Goal: Task Accomplishment & Management: Complete application form

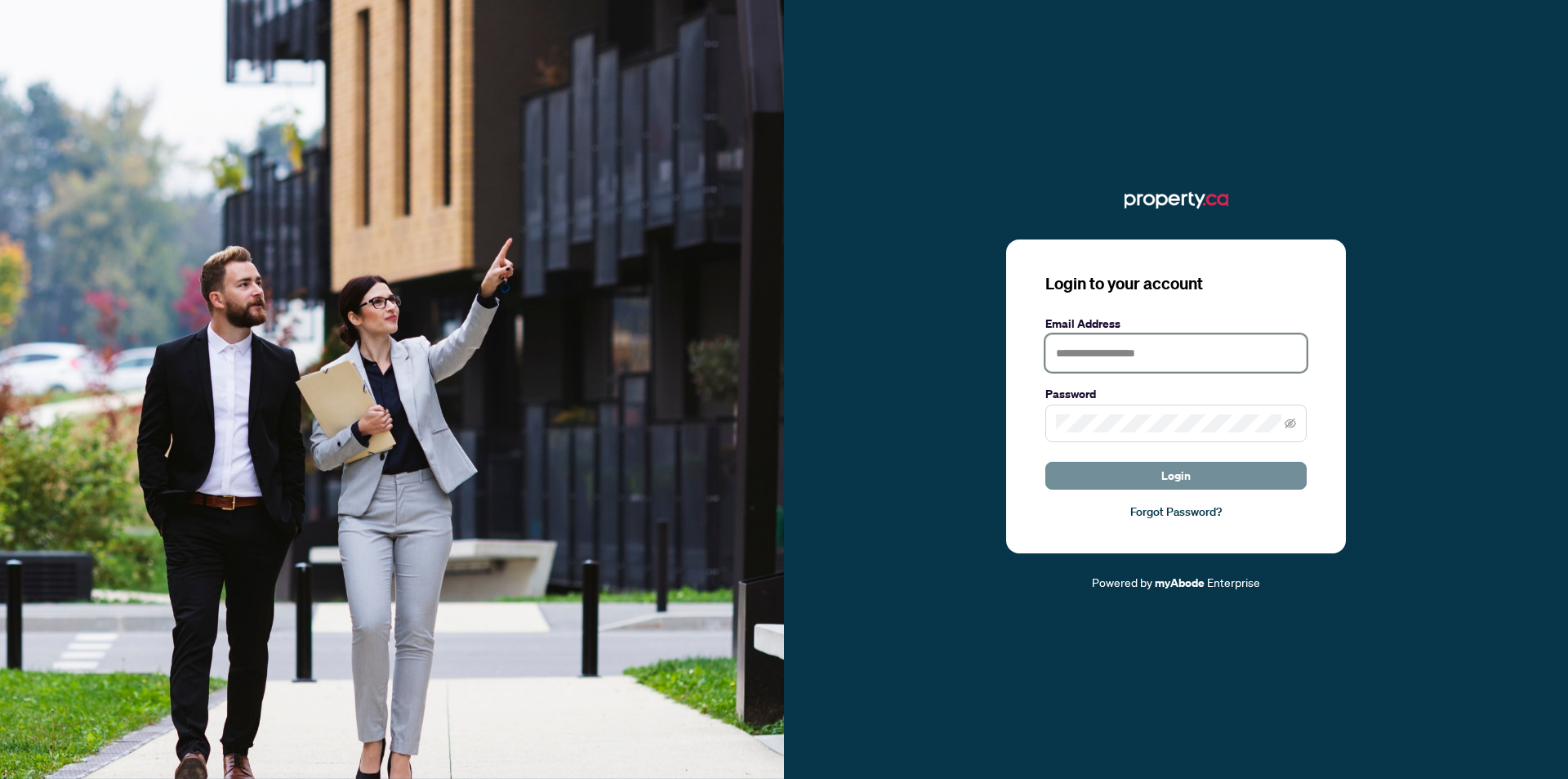
type input "**********"
click at [1133, 474] on button "Login" at bounding box center [1176, 475] width 262 height 28
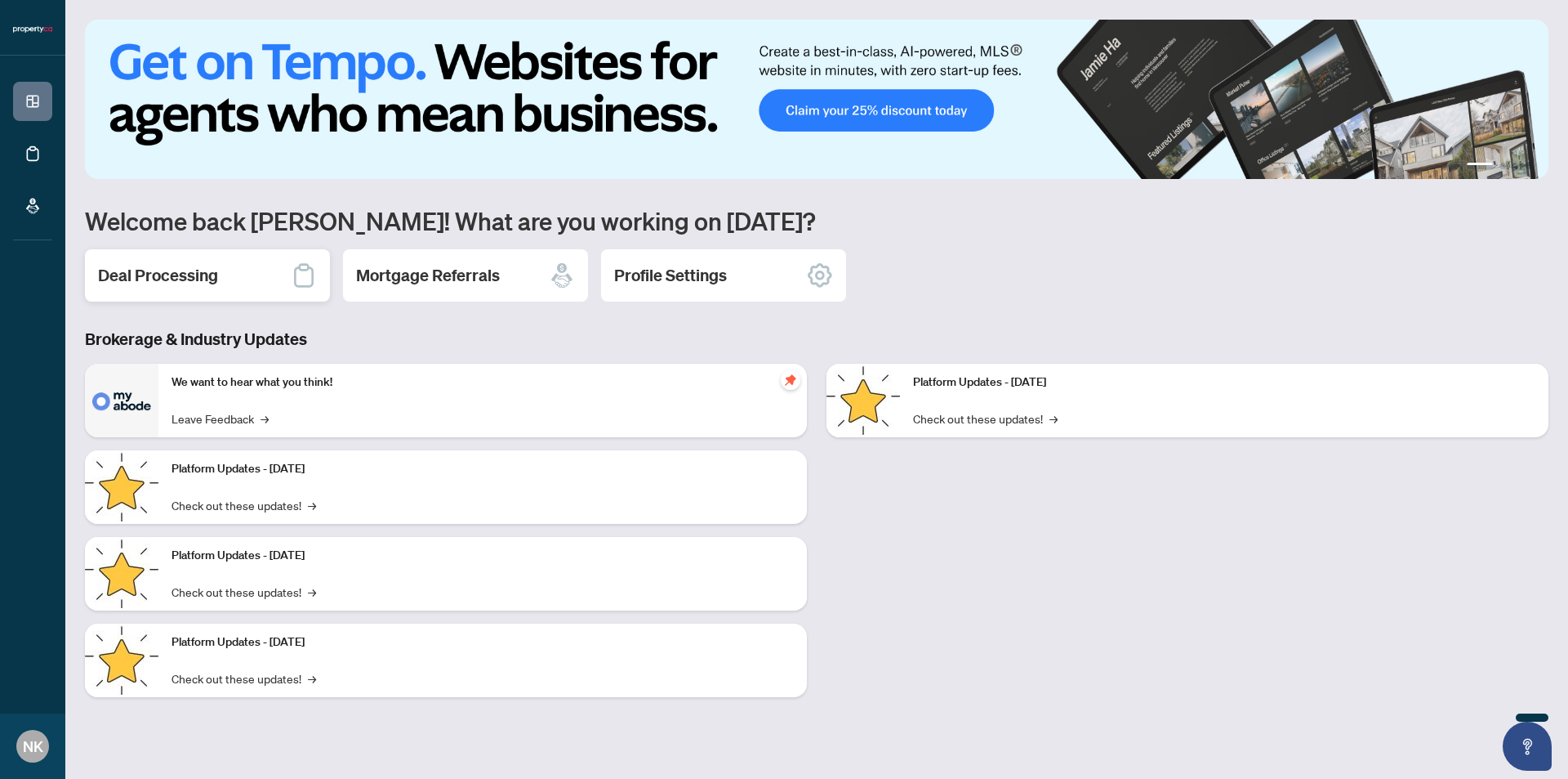
click at [159, 276] on h2 "Deal Processing" at bounding box center [158, 274] width 120 height 23
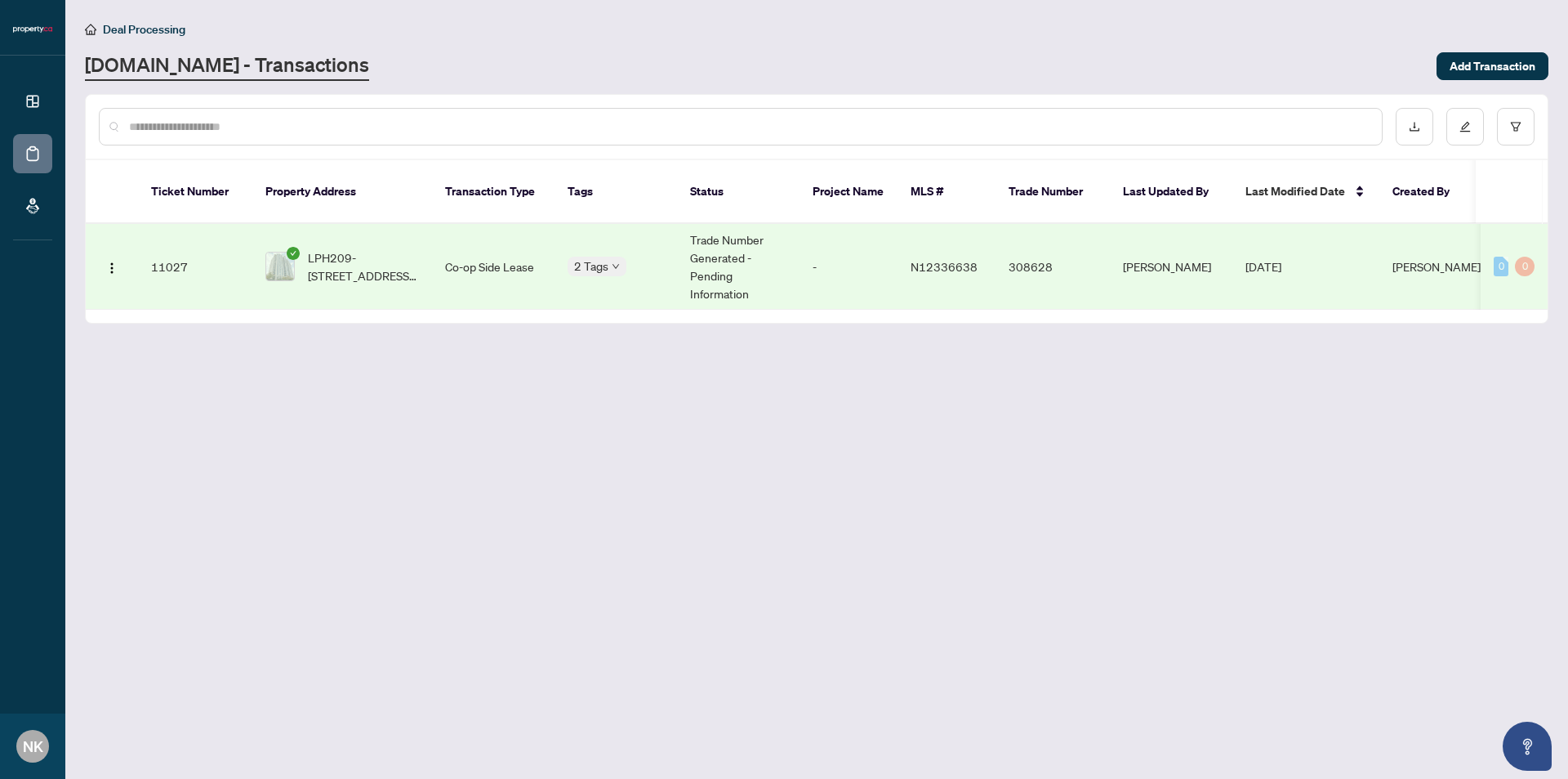
click at [183, 245] on td "11027" at bounding box center [195, 267] width 115 height 86
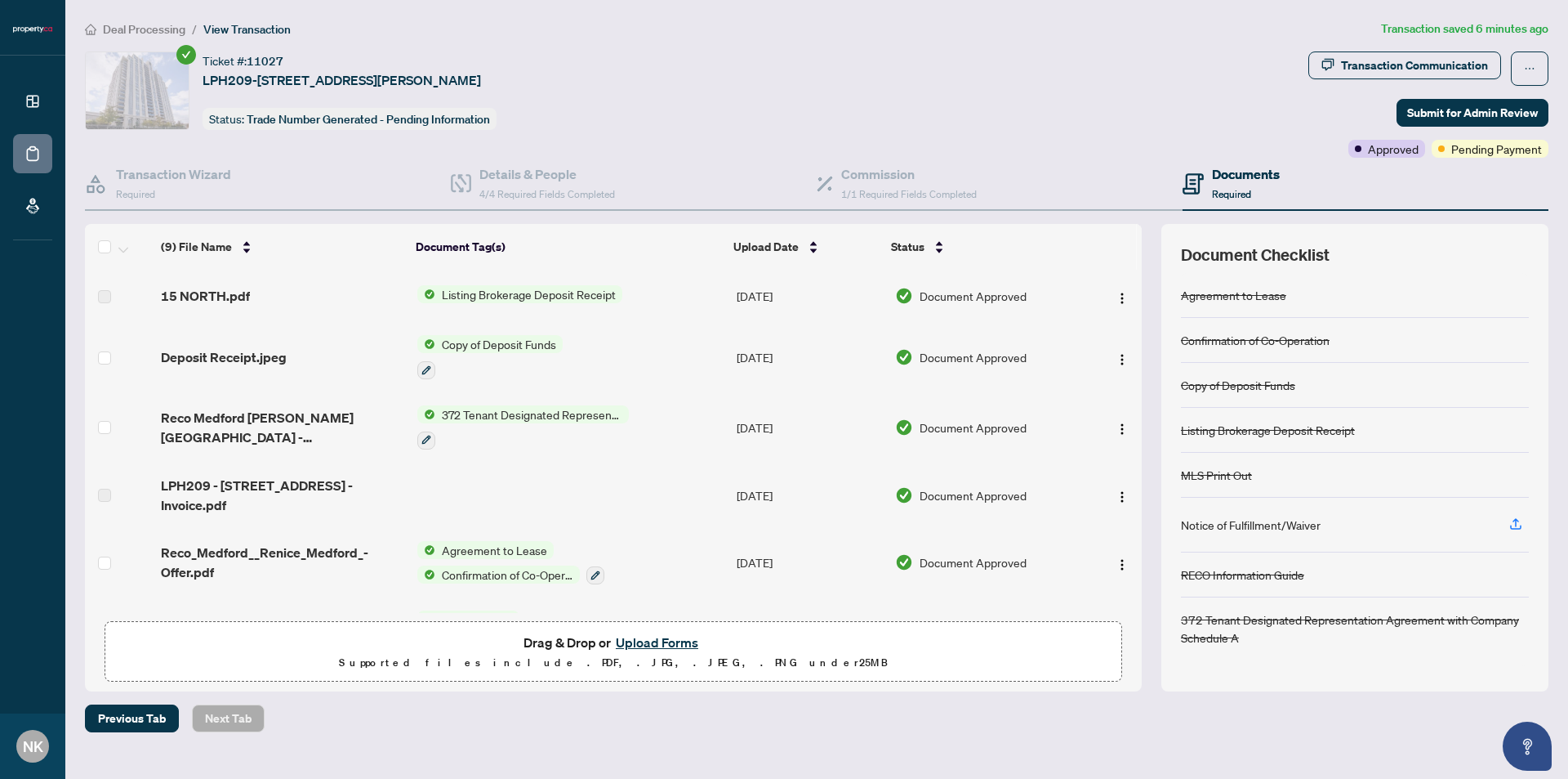
click at [1245, 186] on div "Documents Required" at bounding box center [1245, 183] width 68 height 38
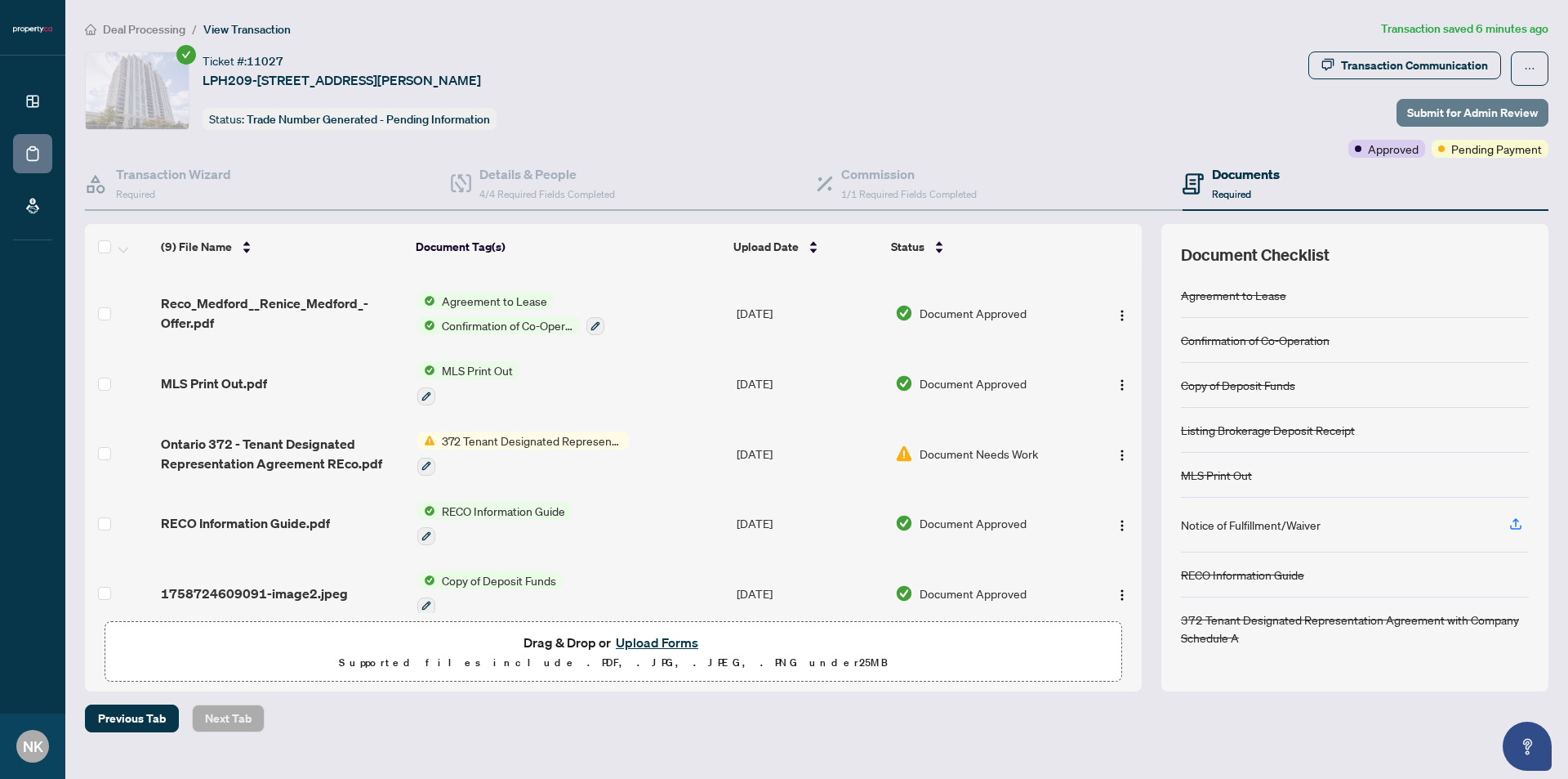
click at [1495, 118] on span "Submit for Admin Review" at bounding box center [1473, 112] width 130 height 26
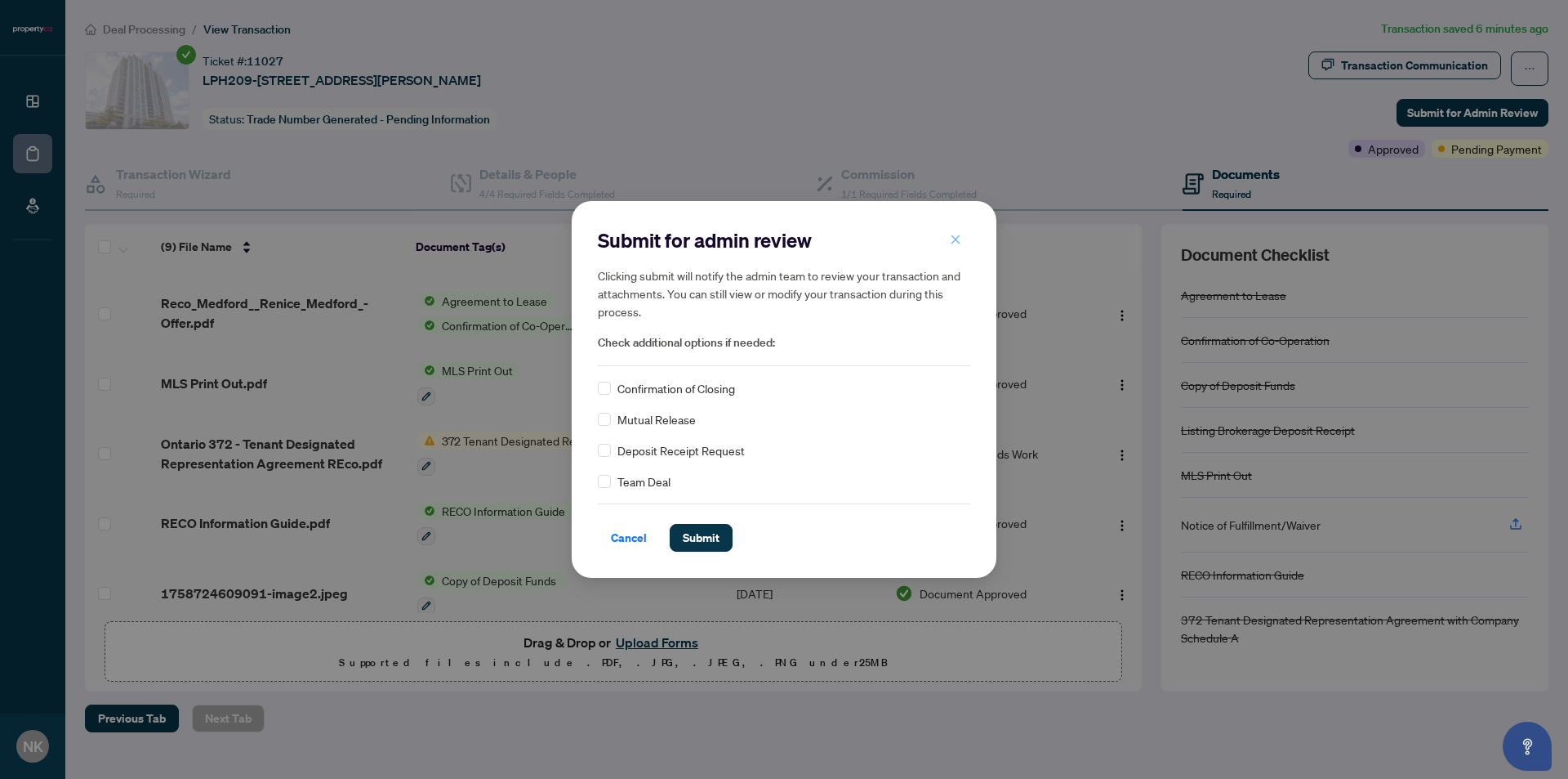
click at [960, 238] on icon "close" at bounding box center [956, 239] width 12 height 12
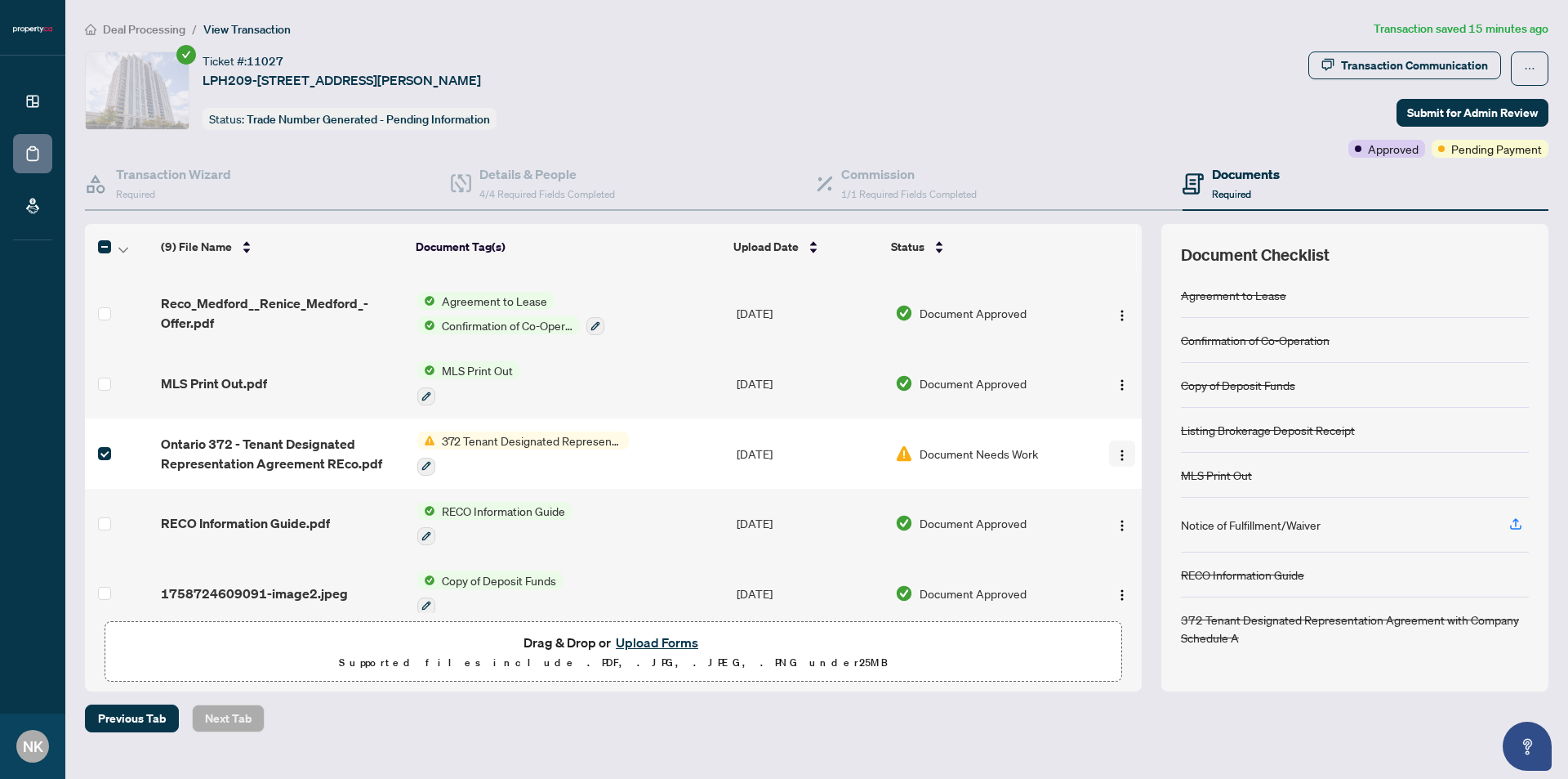
click at [1116, 448] on img "button" at bounding box center [1122, 455] width 13 height 13
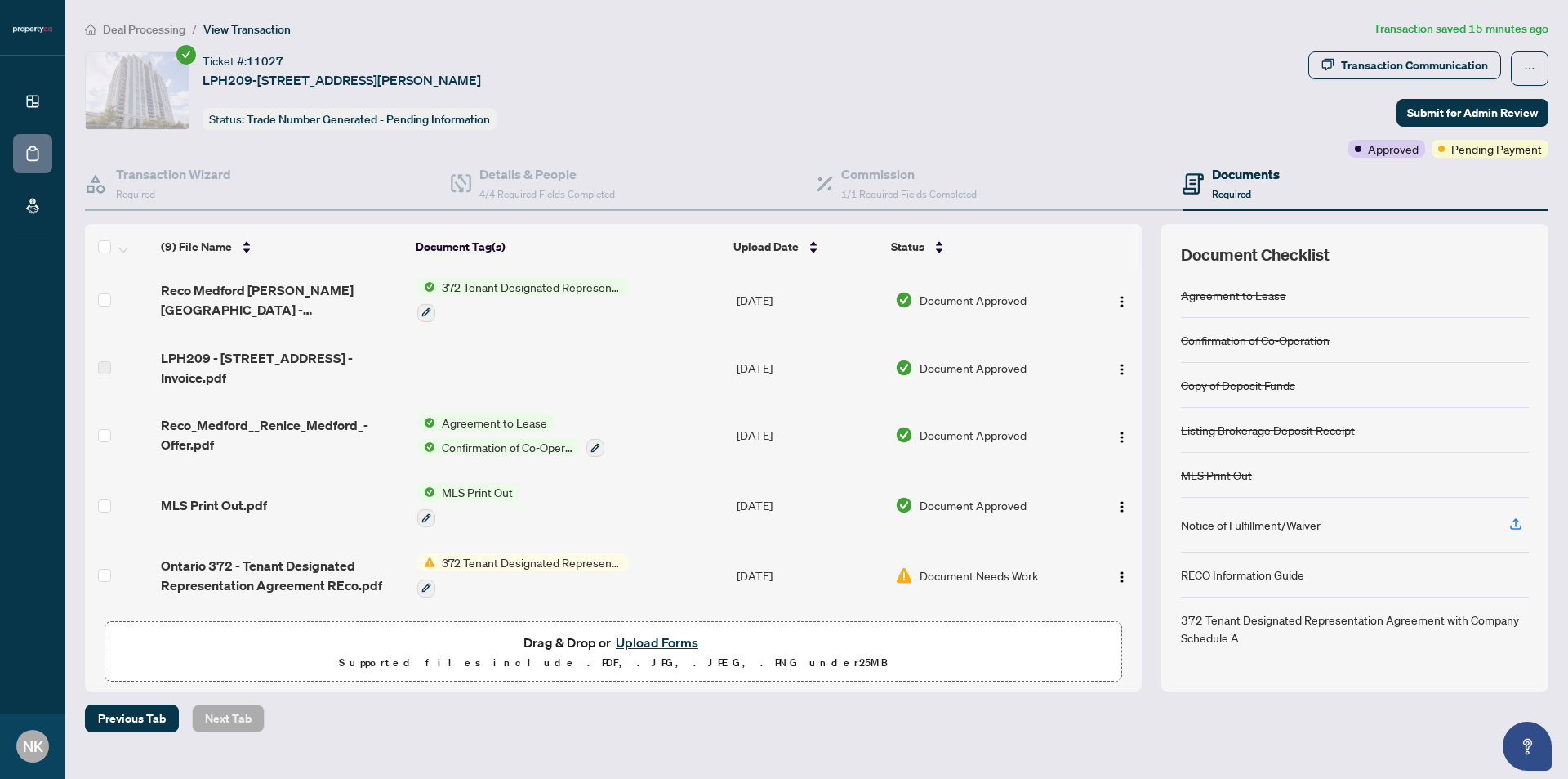
scroll to position [0, 0]
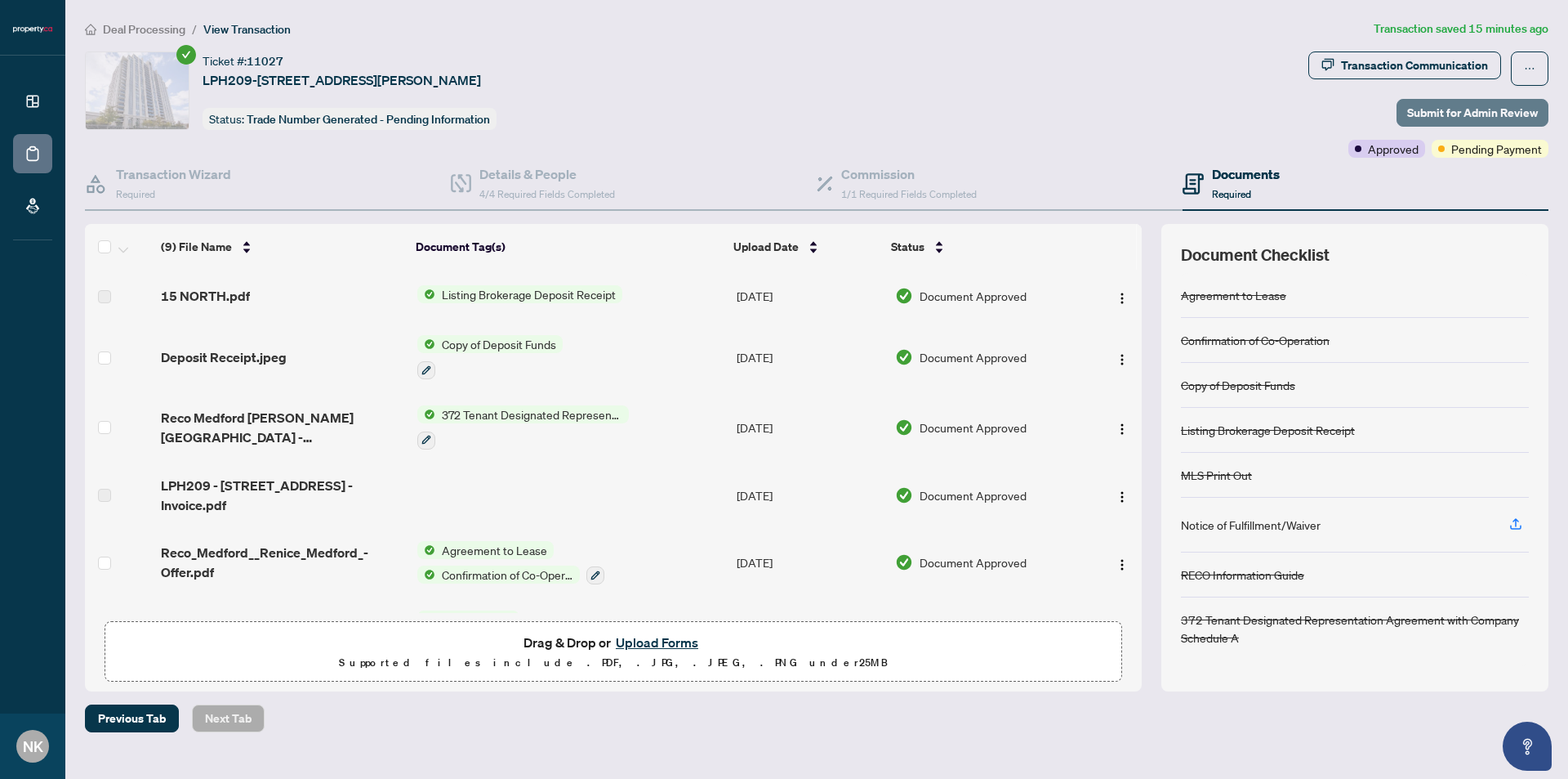
click at [1468, 121] on span "Submit for Admin Review" at bounding box center [1473, 112] width 130 height 26
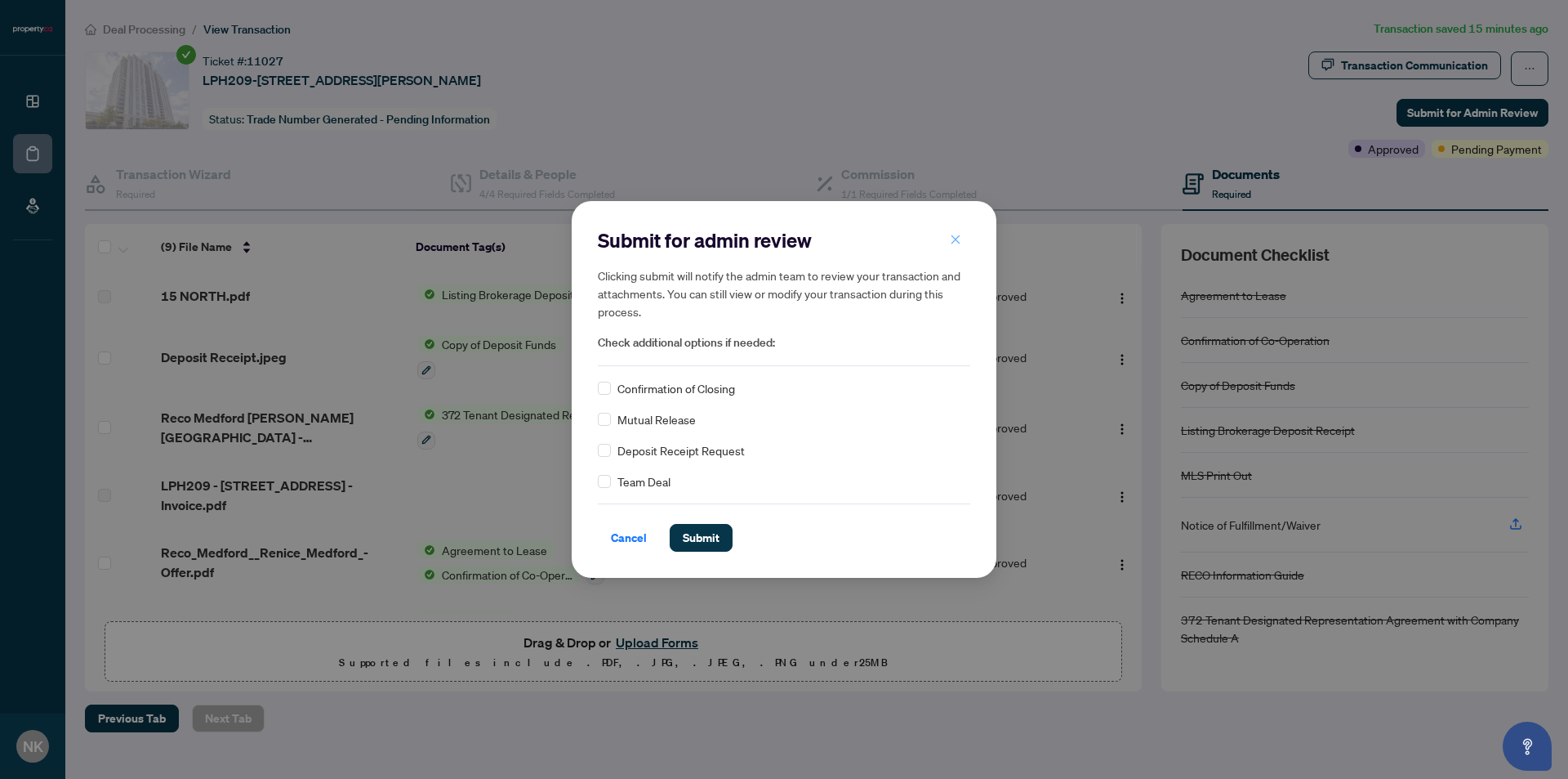
click at [953, 237] on icon "close" at bounding box center [956, 238] width 9 height 9
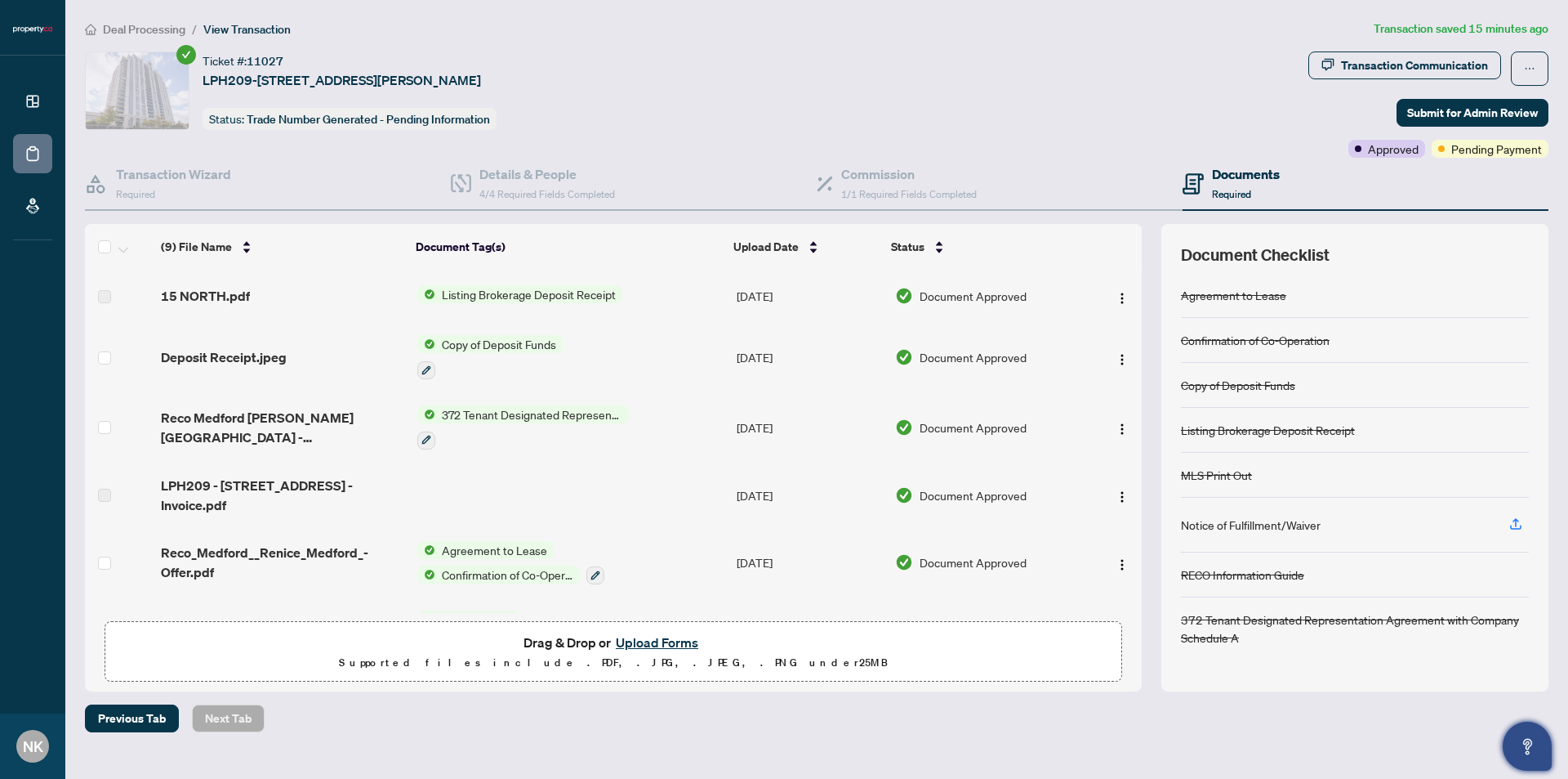
click at [1516, 730] on button "Open asap" at bounding box center [1527, 746] width 49 height 49
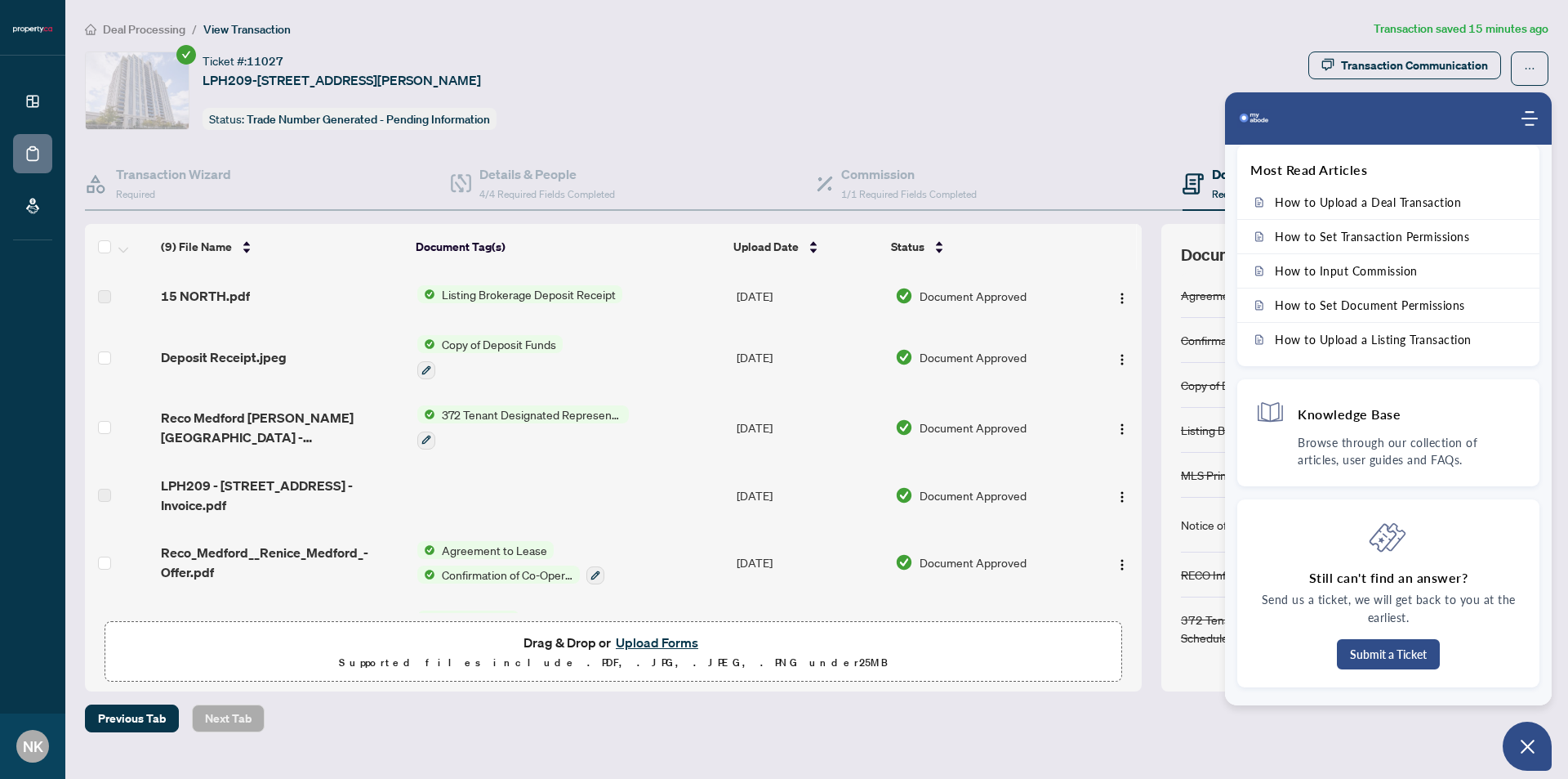
click at [1200, 722] on div "Previous Tab Next Tab" at bounding box center [817, 718] width 1463 height 28
click at [1522, 120] on icon "Modules Menu" at bounding box center [1530, 119] width 17 height 17
click at [1030, 68] on div "Ticket #: 11027 LPH209-[STREET_ADDRESS][PERSON_NAME] Status: Trade Number Gener…" at bounding box center [693, 91] width 1217 height 79
click at [1120, 85] on div "Ticket #: 11027 LPH209-[STREET_ADDRESS][PERSON_NAME] Status: Trade Number Gener…" at bounding box center [693, 91] width 1217 height 79
click at [1541, 59] on button "button" at bounding box center [1530, 69] width 38 height 34
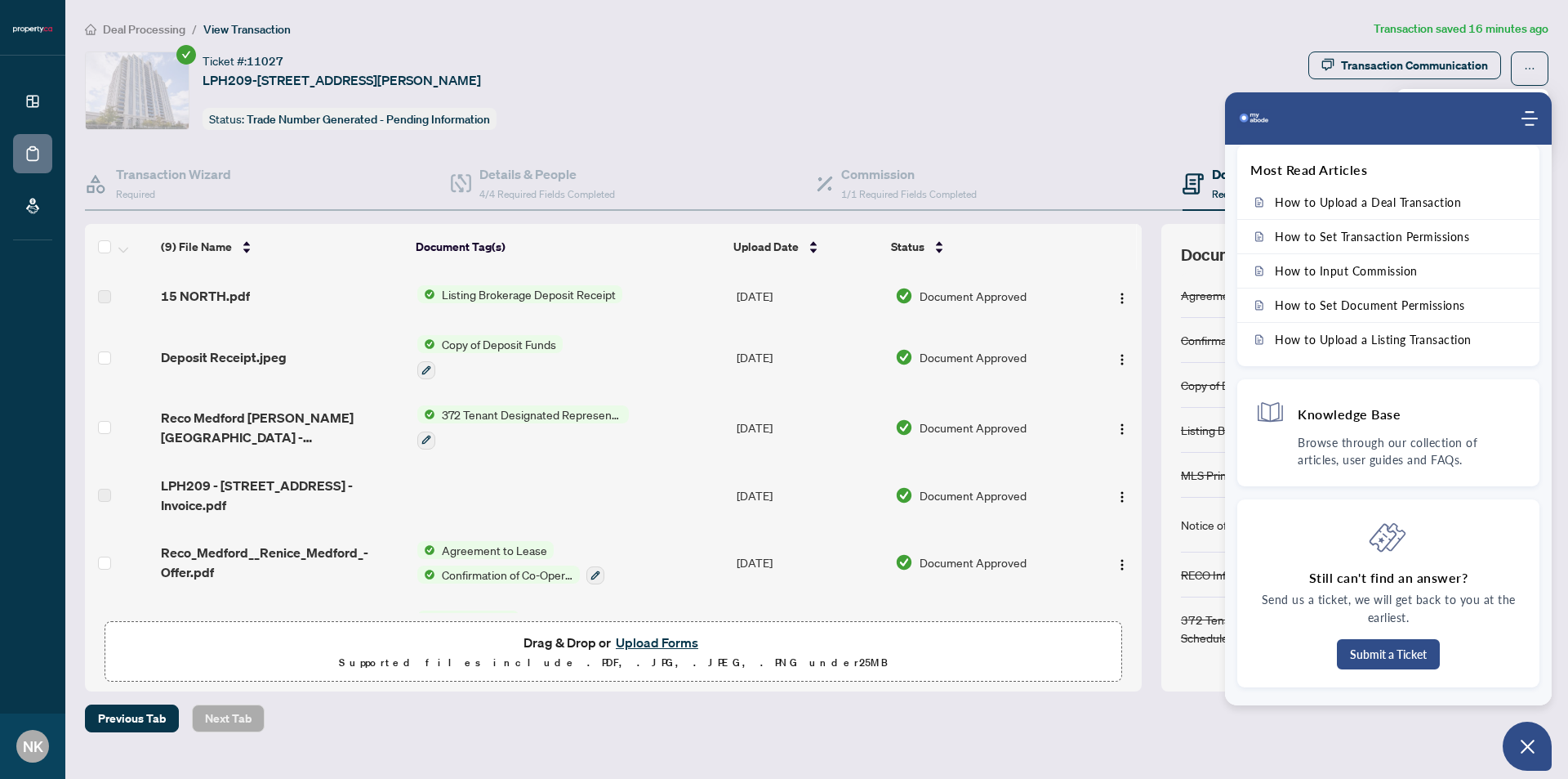
click at [1094, 125] on div "Ticket #: 11027 LPH209-[STREET_ADDRESS][PERSON_NAME] Status: Trade Number Gener…" at bounding box center [693, 91] width 1217 height 79
click at [1150, 103] on div "Ticket #: 11027 LPH209-[STREET_ADDRESS][PERSON_NAME] Status: Trade Number Gener…" at bounding box center [693, 91] width 1217 height 79
click at [1514, 746] on button "Open asap" at bounding box center [1527, 746] width 49 height 49
